Goal: Task Accomplishment & Management: Use online tool/utility

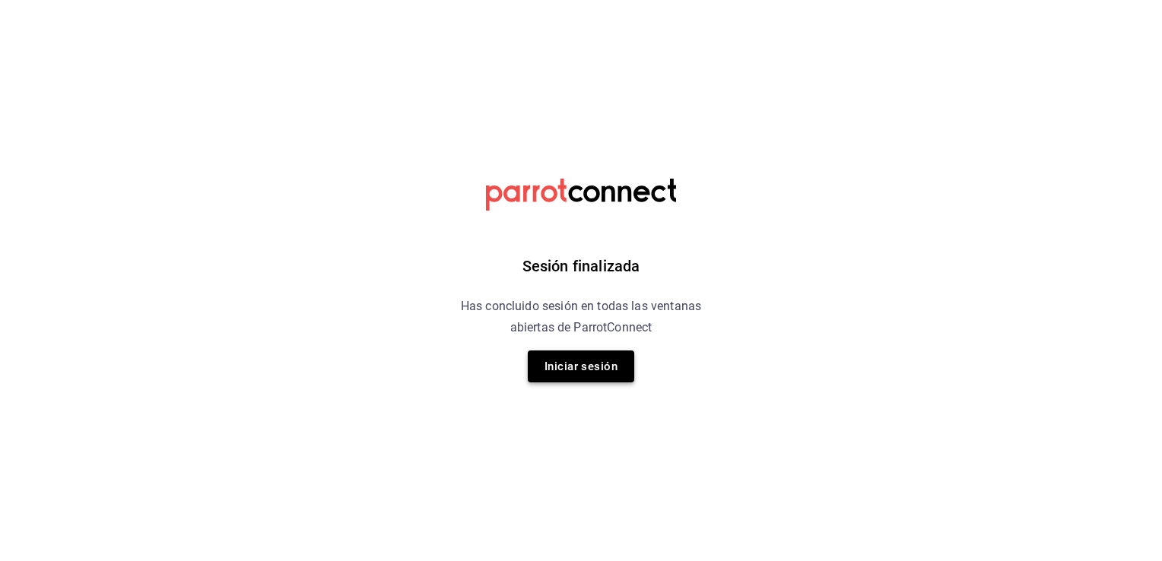
click at [592, 373] on button "Iniciar sesión" at bounding box center [581, 367] width 106 height 32
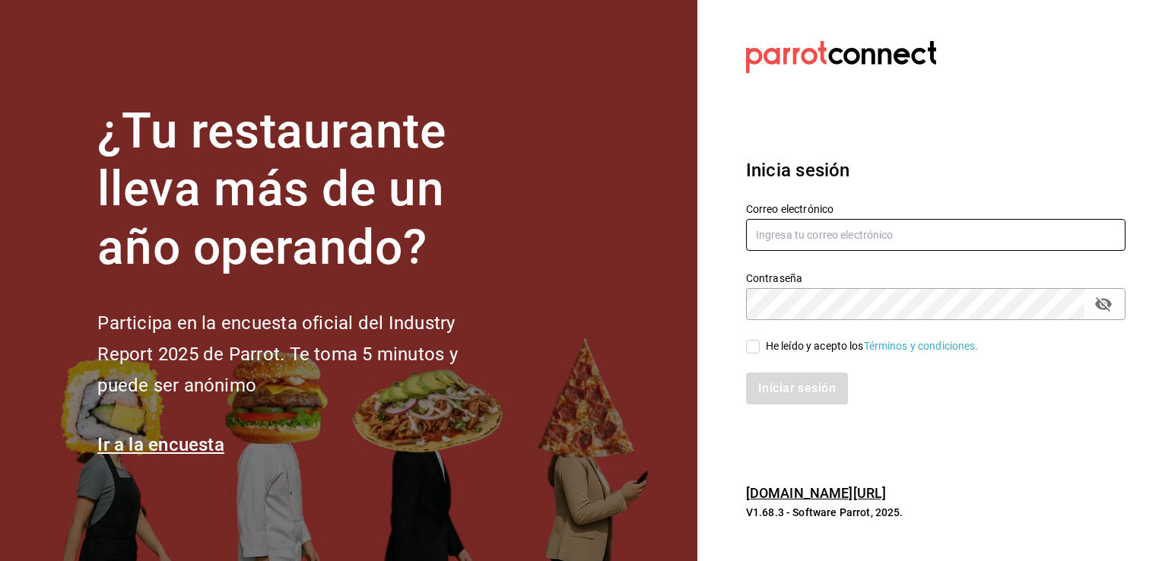
type input "mochomos.arcos@grupocosteno.com"
click at [756, 348] on input "He leído y acepto los Términos y condiciones." at bounding box center [753, 347] width 14 height 14
checkbox input "true"
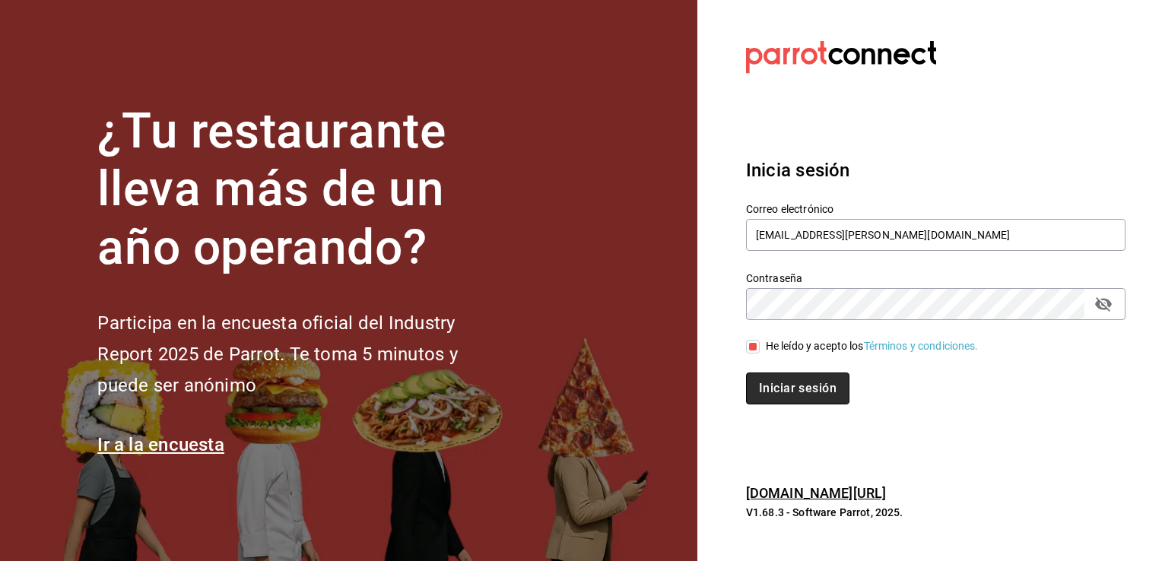
click at [782, 392] on button "Iniciar sesión" at bounding box center [797, 389] width 103 height 32
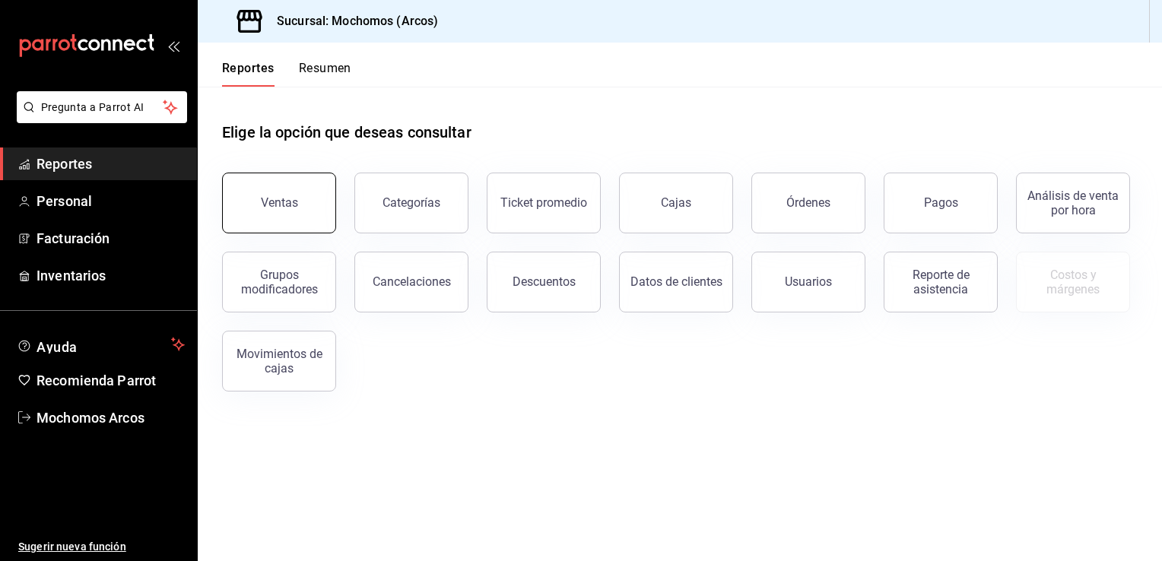
click at [292, 221] on button "Ventas" at bounding box center [279, 203] width 114 height 61
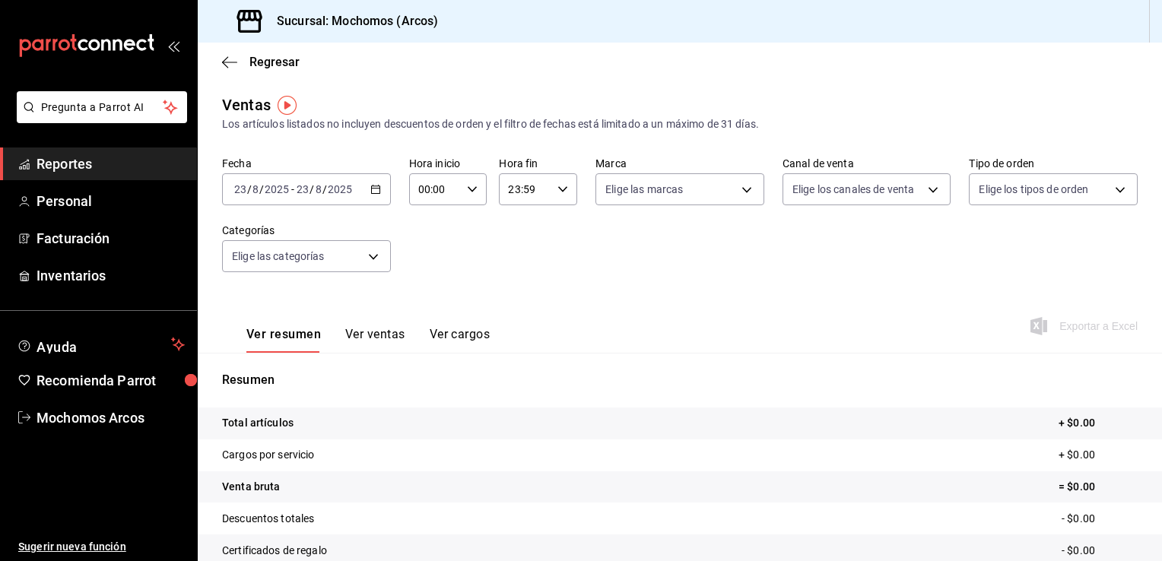
click at [374, 193] on icon "button" at bounding box center [375, 189] width 11 height 11
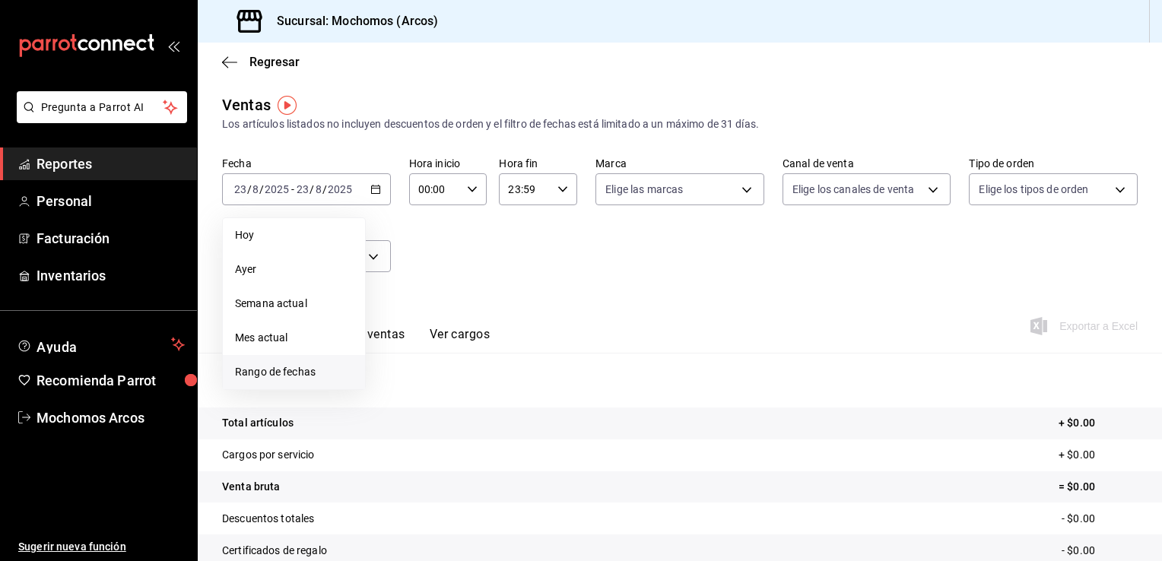
click at [304, 371] on span "Rango de fechas" at bounding box center [294, 372] width 118 height 16
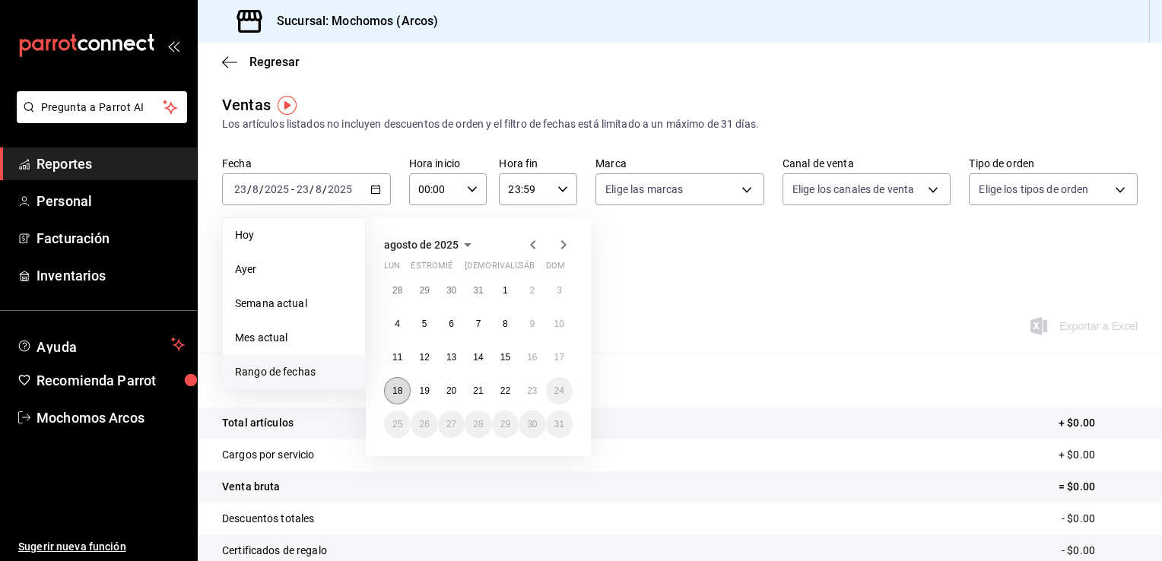
click at [392, 396] on button "18" at bounding box center [397, 390] width 27 height 27
click at [531, 382] on button "23" at bounding box center [532, 390] width 27 height 27
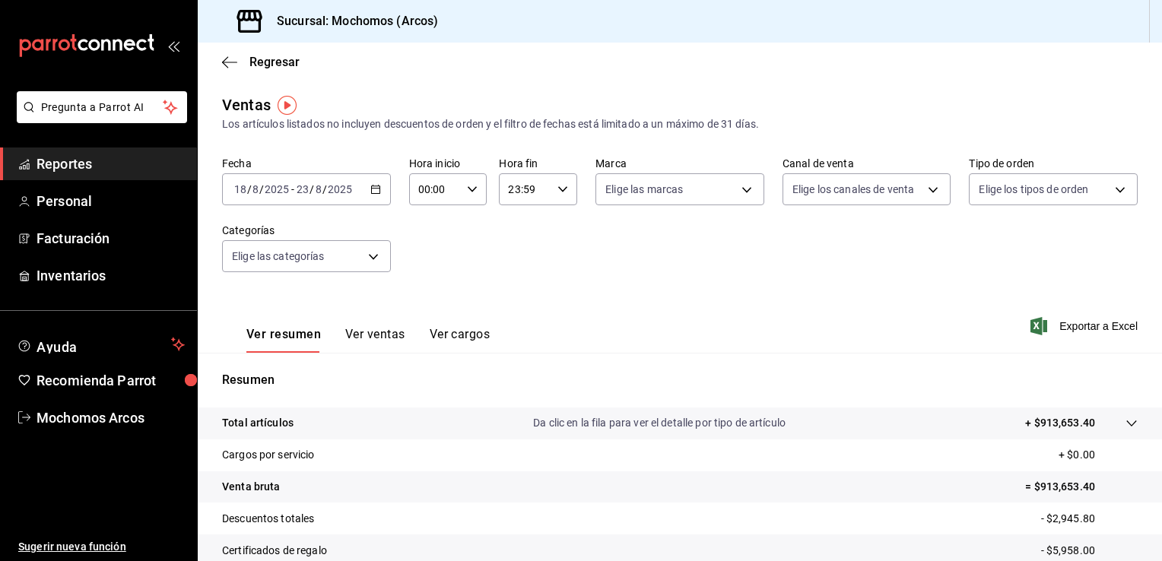
click at [465, 195] on div "00:00 Hora inicio" at bounding box center [448, 189] width 78 height 32
click at [423, 307] on span "02" at bounding box center [426, 301] width 14 height 12
type input "02:00"
click at [426, 260] on span "05" at bounding box center [426, 258] width 14 height 12
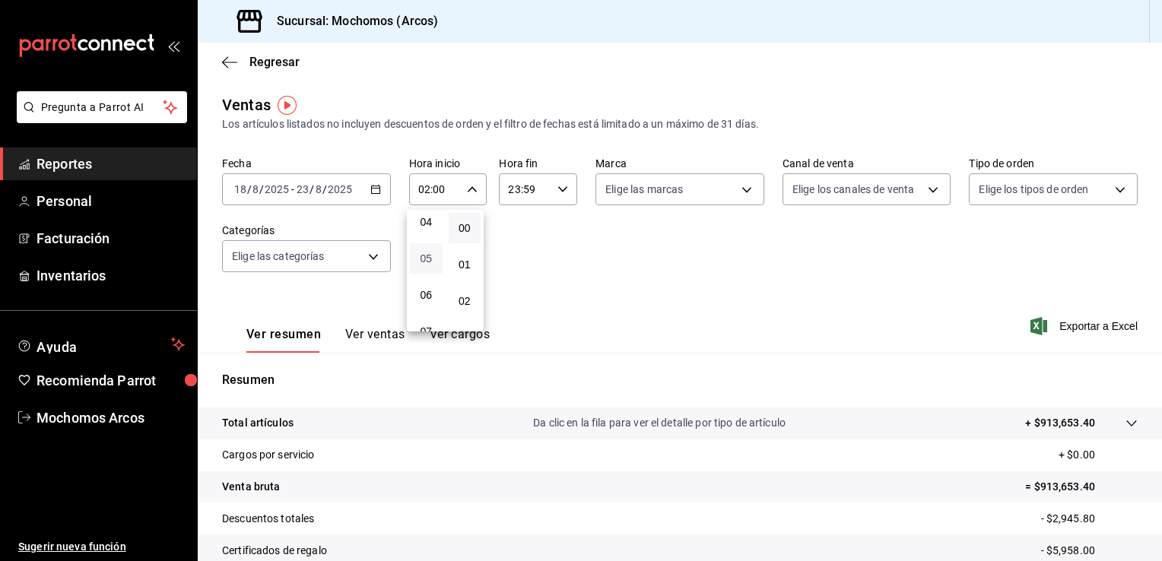
type input "05:00"
click at [557, 190] on div at bounding box center [581, 280] width 1162 height 561
click at [558, 190] on \(Stroke\) "button" at bounding box center [562, 188] width 9 height 5
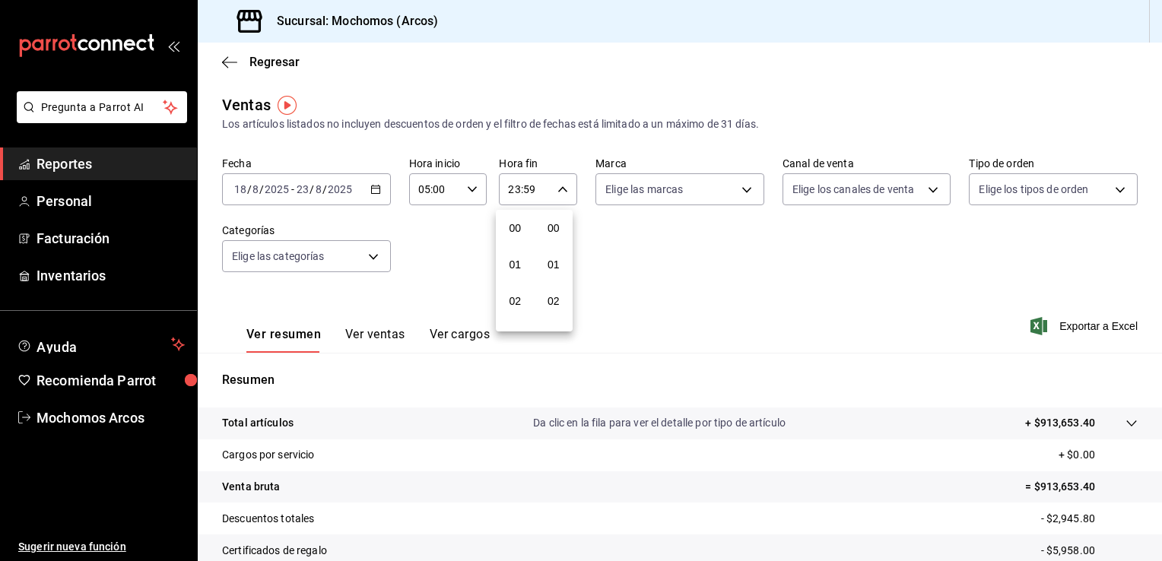
scroll to position [2105, 0]
click at [509, 242] on span "21" at bounding box center [515, 240] width 14 height 12
type input "21:59"
click at [517, 254] on span "05" at bounding box center [515, 250] width 14 height 12
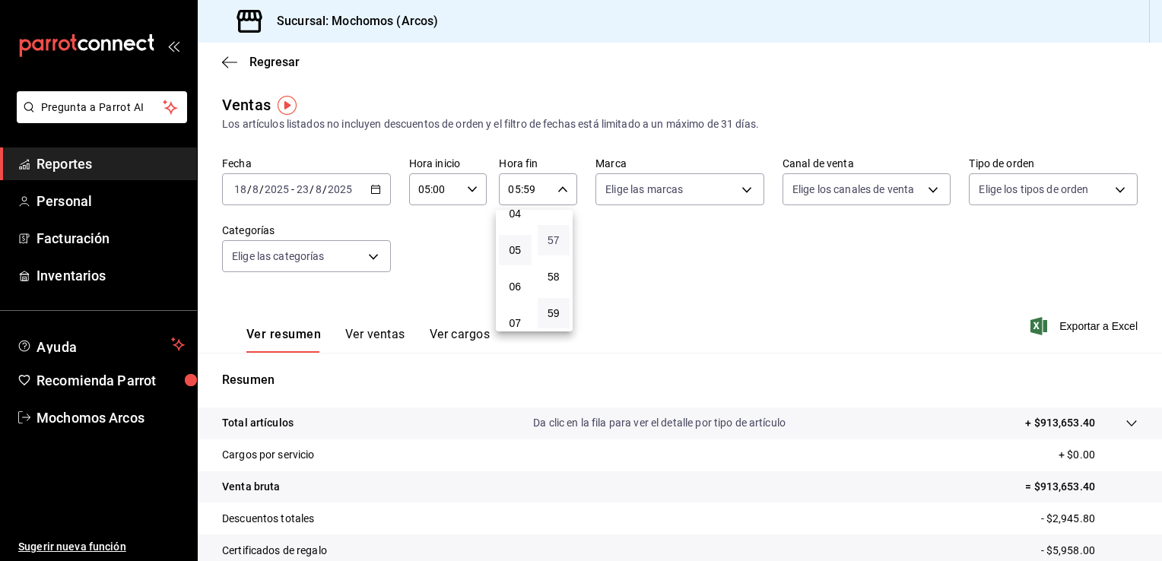
click at [553, 234] on span "57" at bounding box center [554, 240] width 14 height 12
type input "05:57"
click at [551, 229] on span "00" at bounding box center [554, 228] width 14 height 12
type input "05:00"
click at [649, 262] on div at bounding box center [581, 280] width 1162 height 561
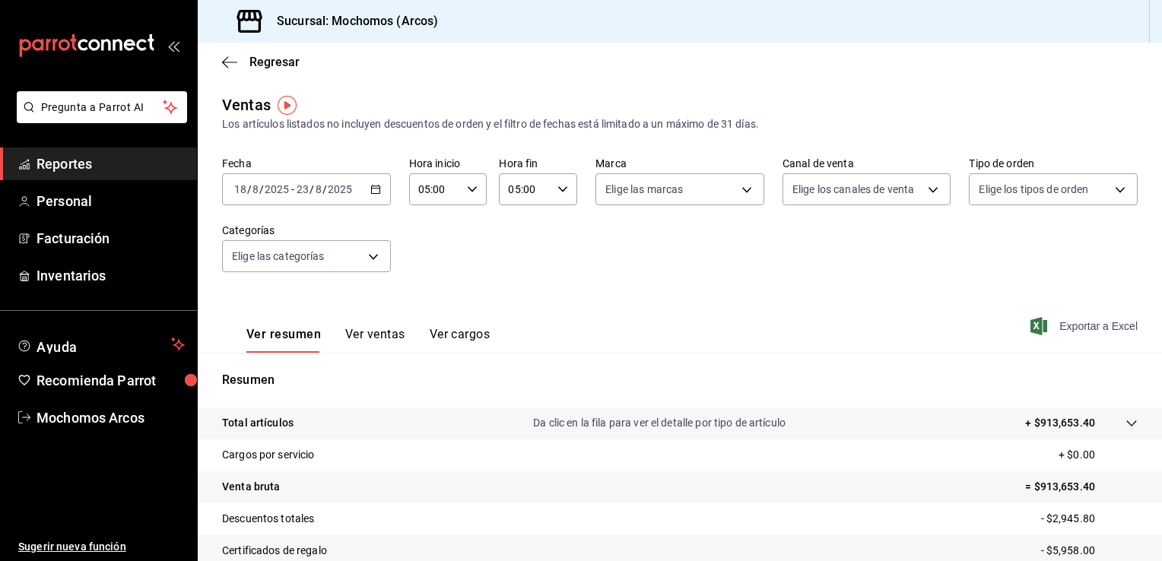
click at [1059, 323] on font "Exportar a Excel" at bounding box center [1098, 326] width 78 height 12
